Goal: Task Accomplishment & Management: Manage account settings

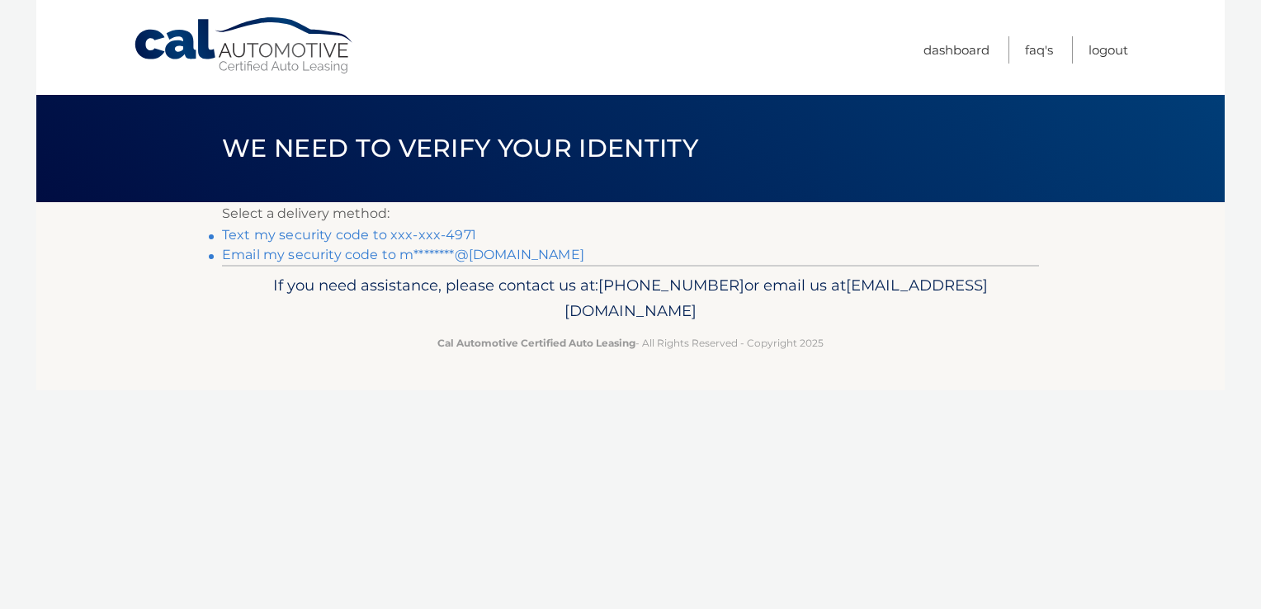
click at [314, 231] on link "Text my security code to xxx-xxx-4971" at bounding box center [349, 235] width 254 height 16
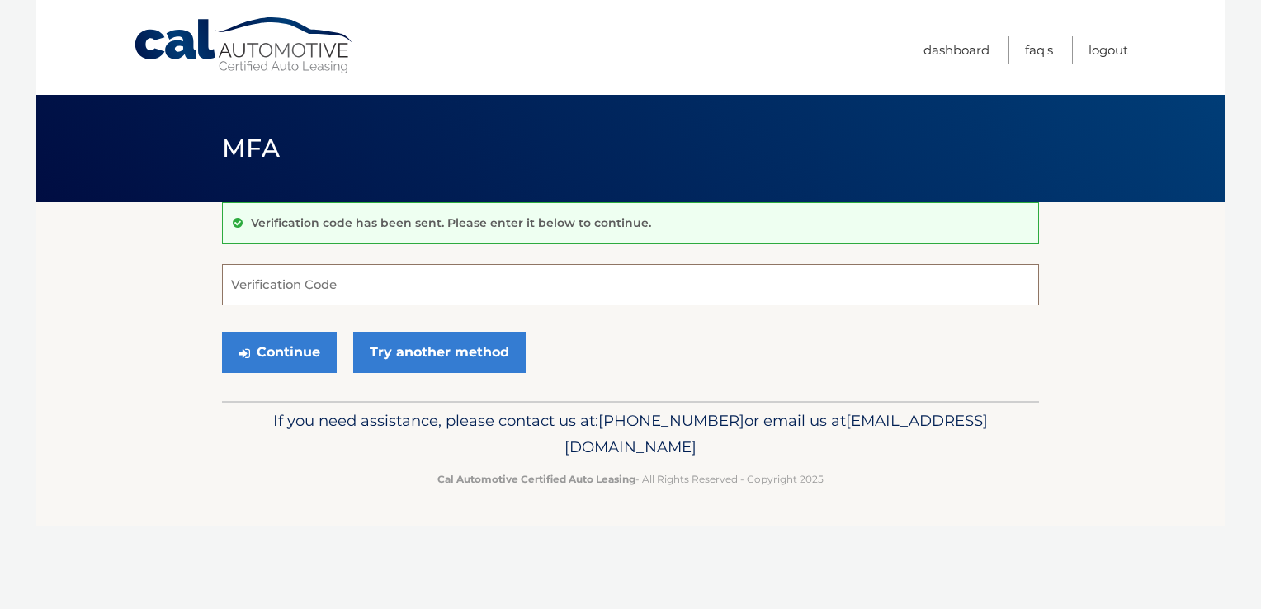
click at [272, 292] on input "Verification Code" at bounding box center [630, 284] width 817 height 41
type input "490005"
click at [284, 358] on button "Continue" at bounding box center [279, 352] width 115 height 41
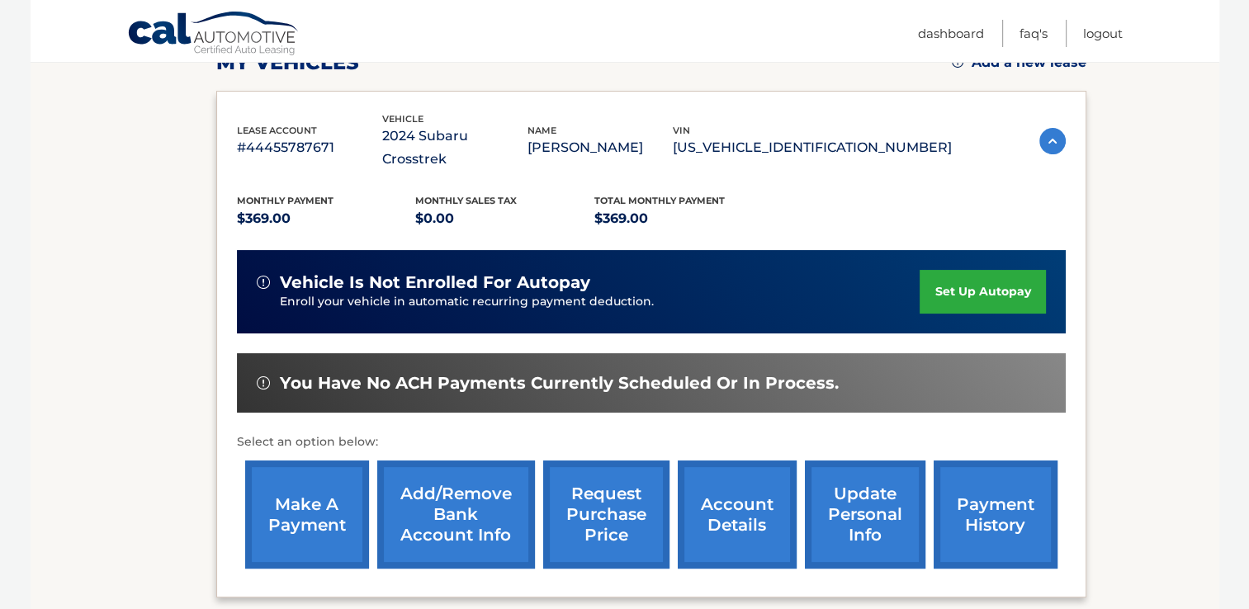
scroll to position [262, 0]
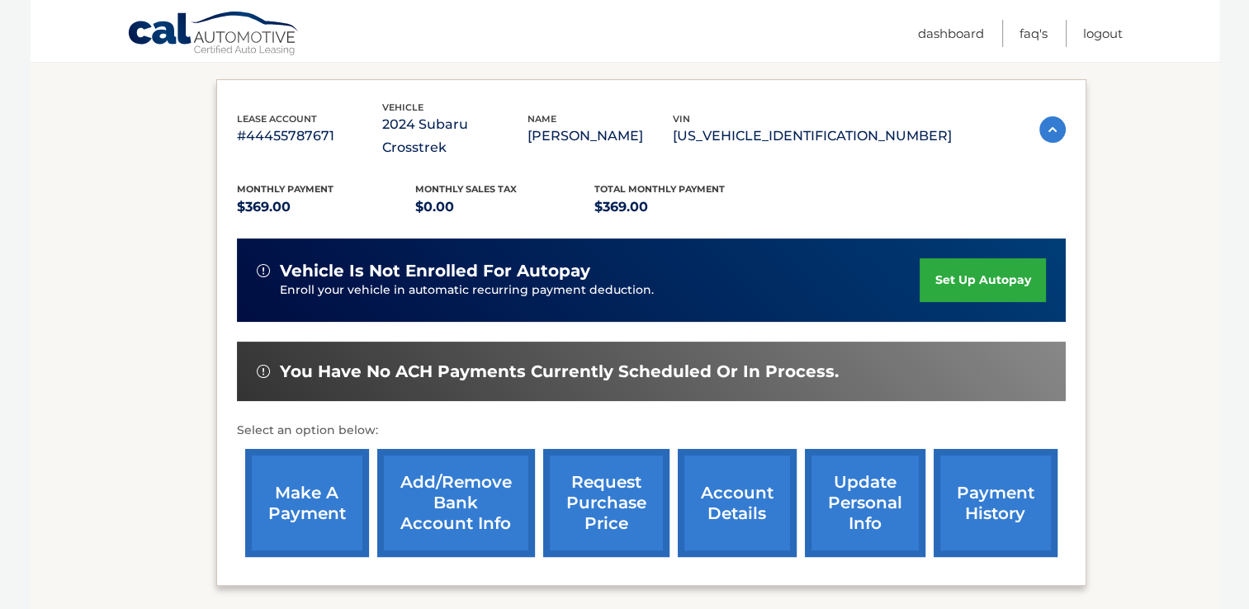
click at [281, 474] on link "make a payment" at bounding box center [307, 503] width 124 height 108
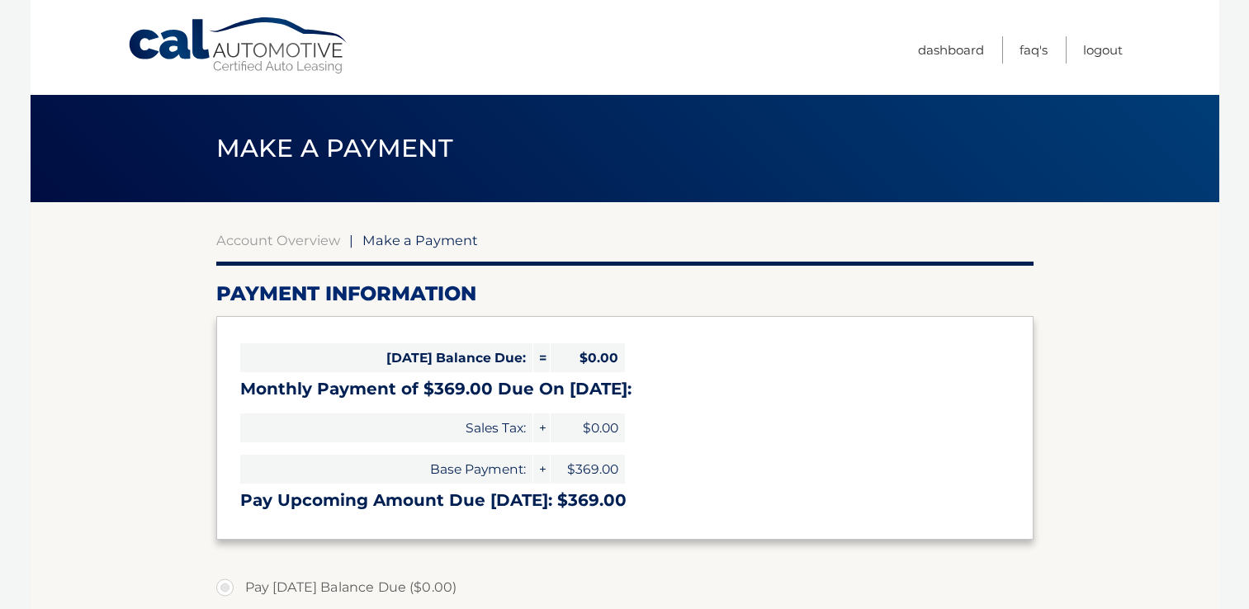
select select "Y2NiYjYyZmYtZGE2Yy00ZmVlLTg2MDItYWIxNDgyOTgyZTkz"
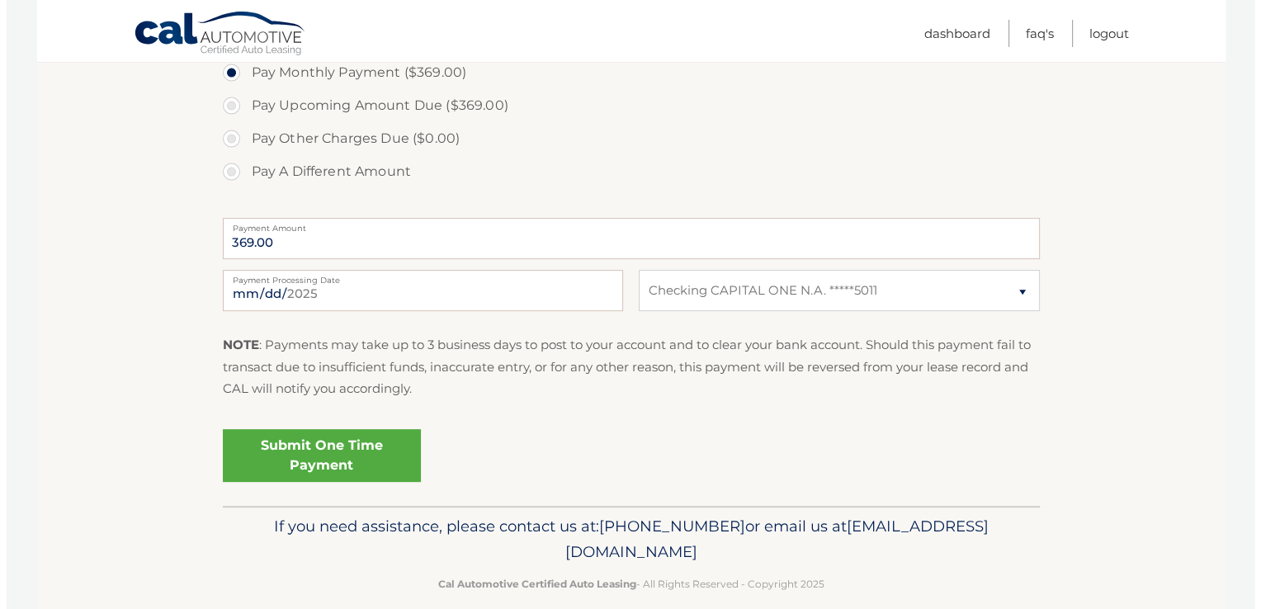
scroll to position [569, 0]
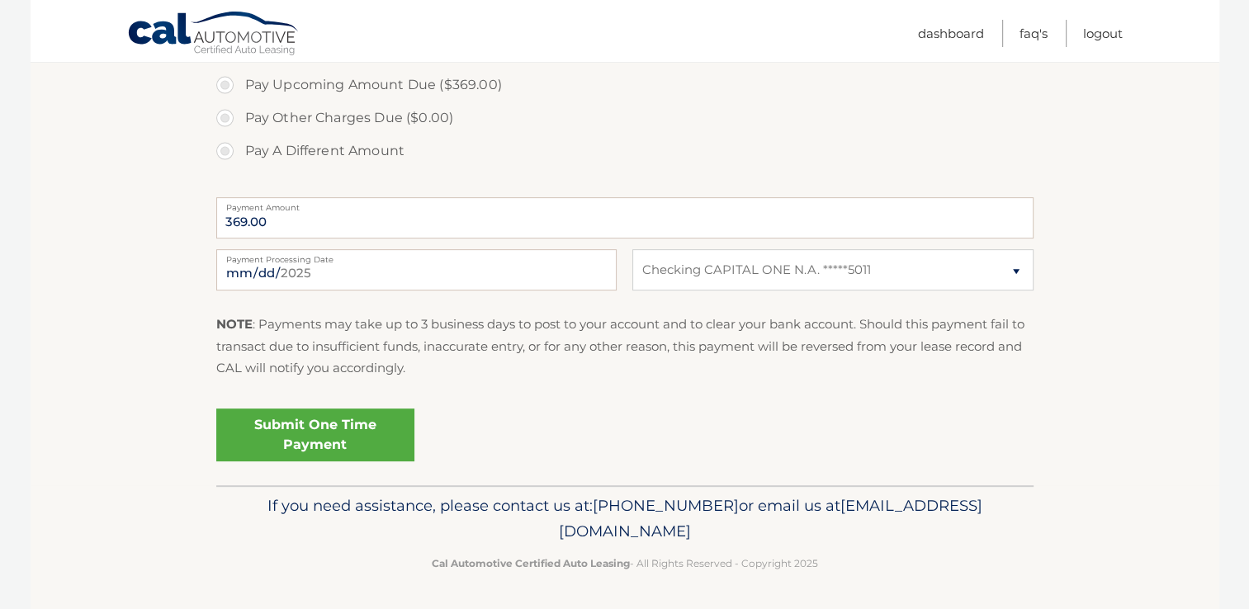
click at [312, 434] on link "Submit One Time Payment" at bounding box center [315, 435] width 198 height 53
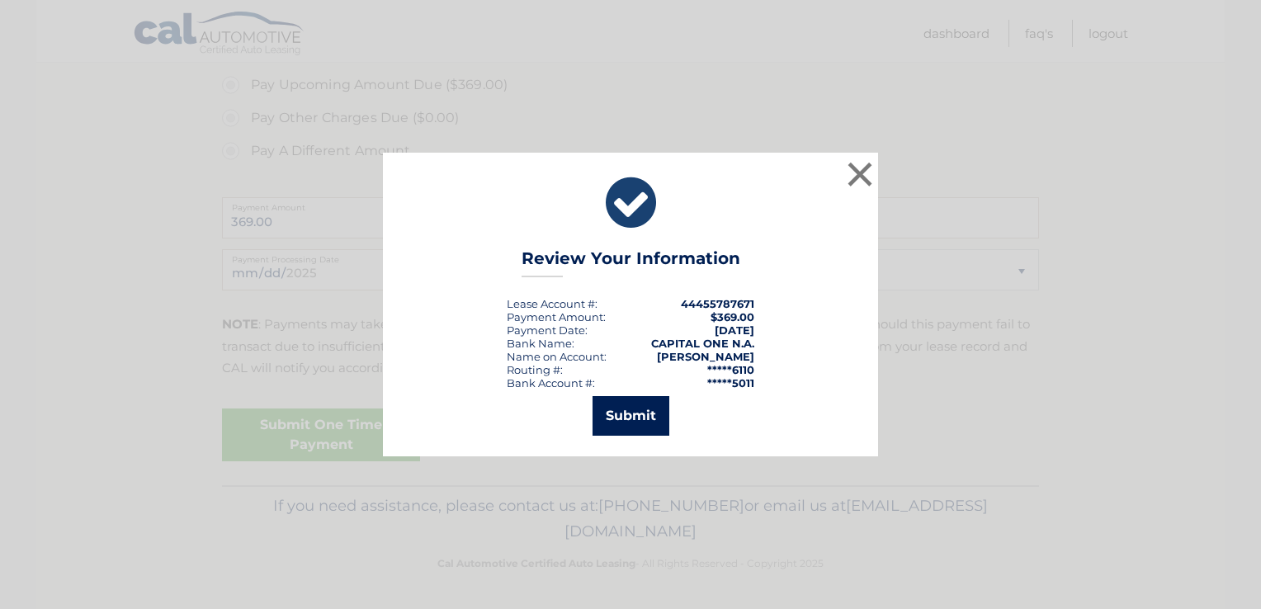
click at [618, 418] on button "Submit" at bounding box center [631, 416] width 77 height 40
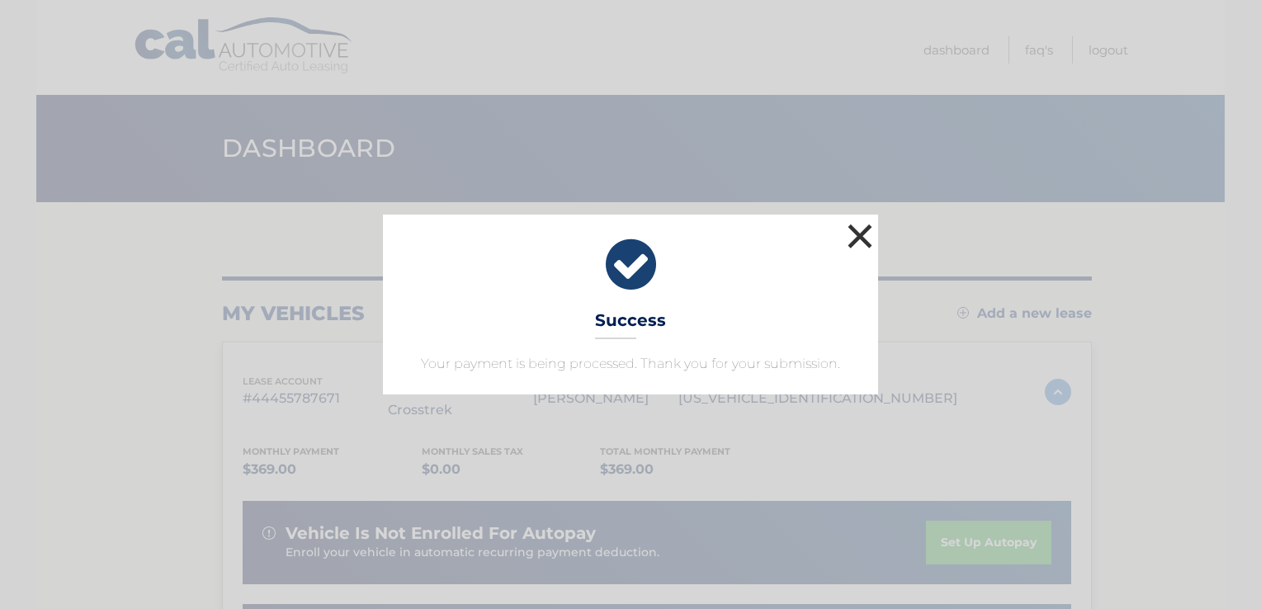
click at [856, 238] on button "×" at bounding box center [860, 236] width 33 height 33
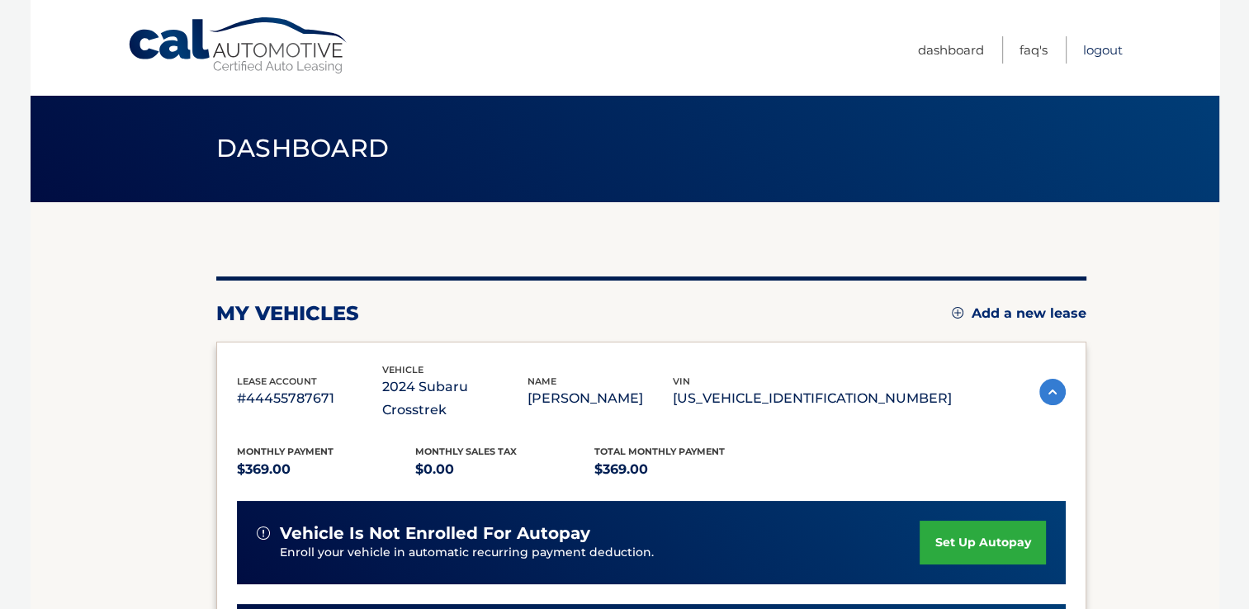
click at [1116, 45] on link "Logout" at bounding box center [1103, 49] width 40 height 27
